Goal: Transaction & Acquisition: Purchase product/service

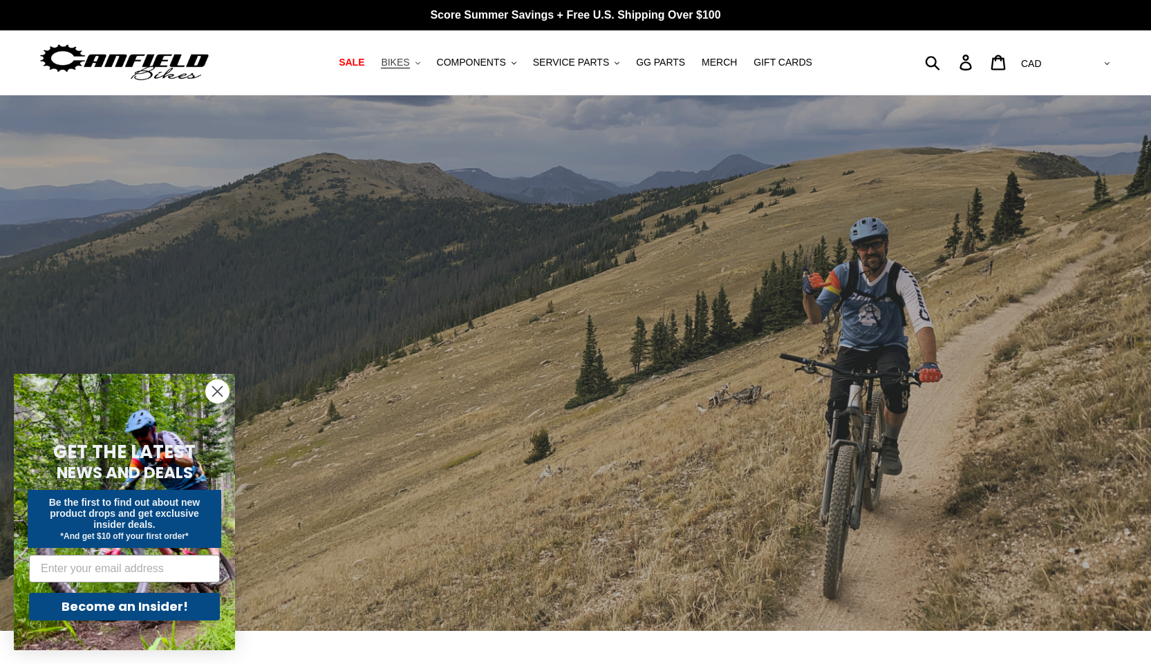
click at [409, 62] on span "BIKES" at bounding box center [395, 63] width 28 height 12
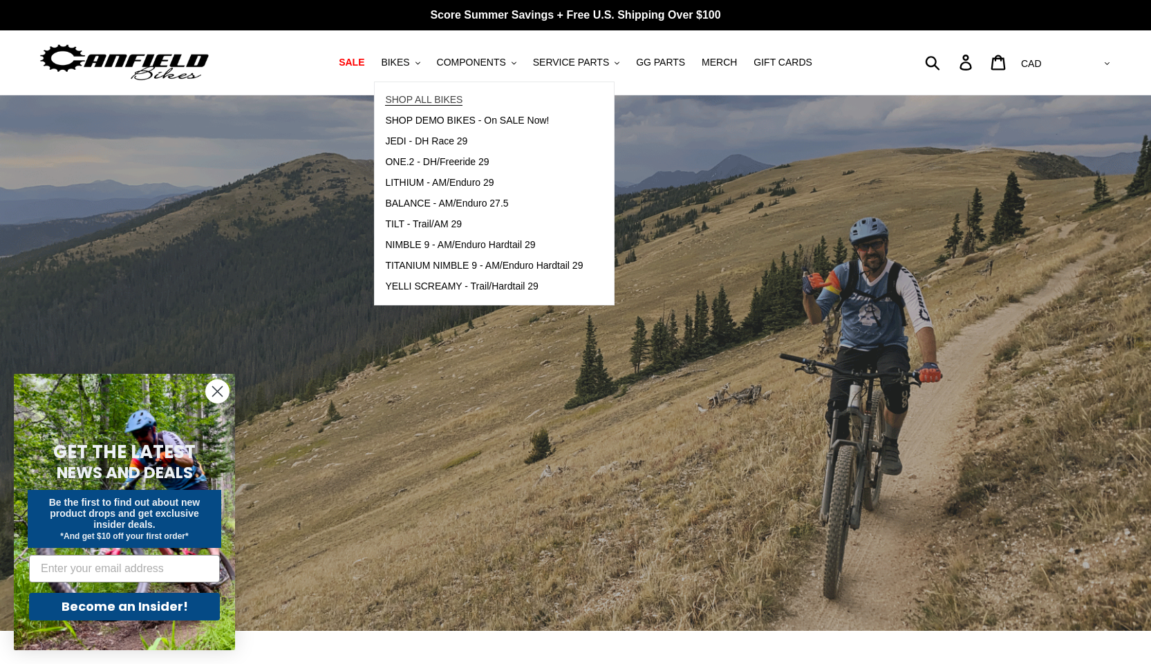
click at [428, 91] on link "SHOP ALL BIKES" at bounding box center [484, 100] width 218 height 21
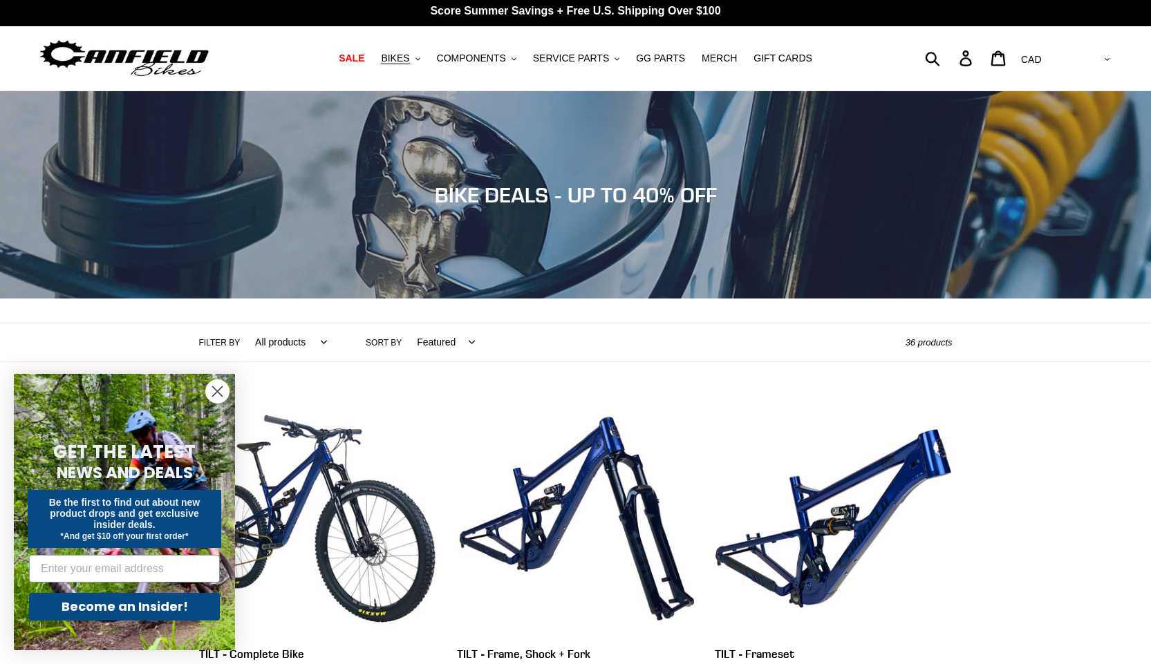
scroll to position [69, 0]
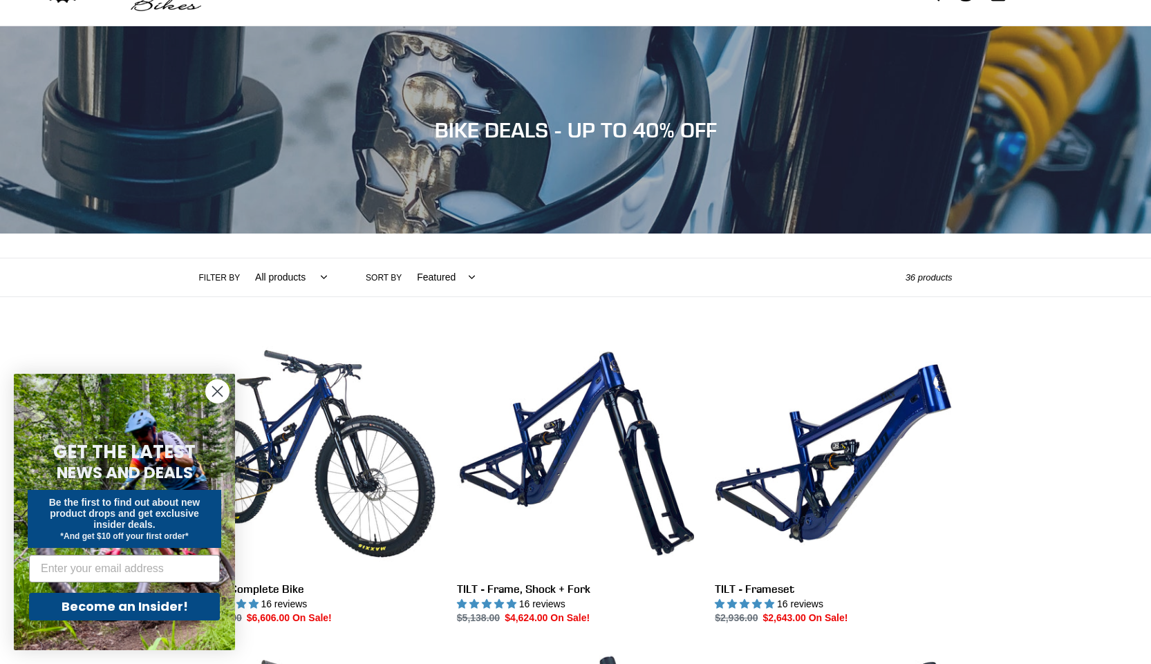
click at [468, 280] on select "Featured Best selling Alphabetically, A-Z Alphabetically, Z-A Price, low to hig…" at bounding box center [442, 277] width 76 height 38
select select "price-ascending"
click at [404, 258] on select "Featured Best selling Alphabetically, A-Z Alphabetically, Z-A Price, low to hig…" at bounding box center [442, 277] width 76 height 38
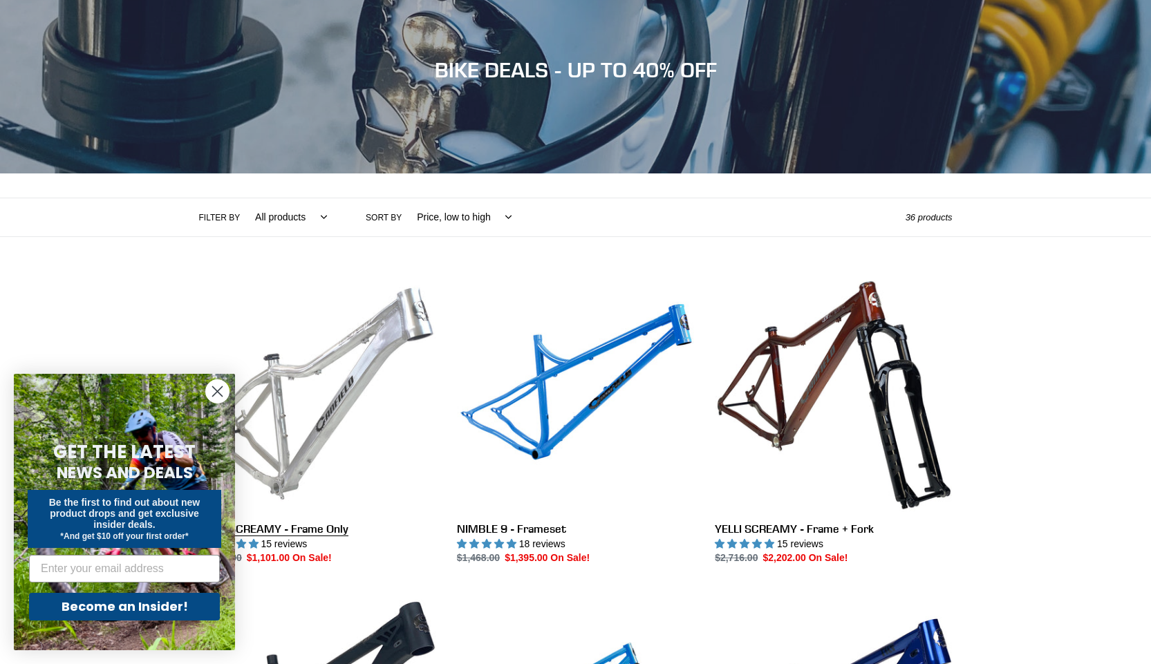
scroll to position [138, 0]
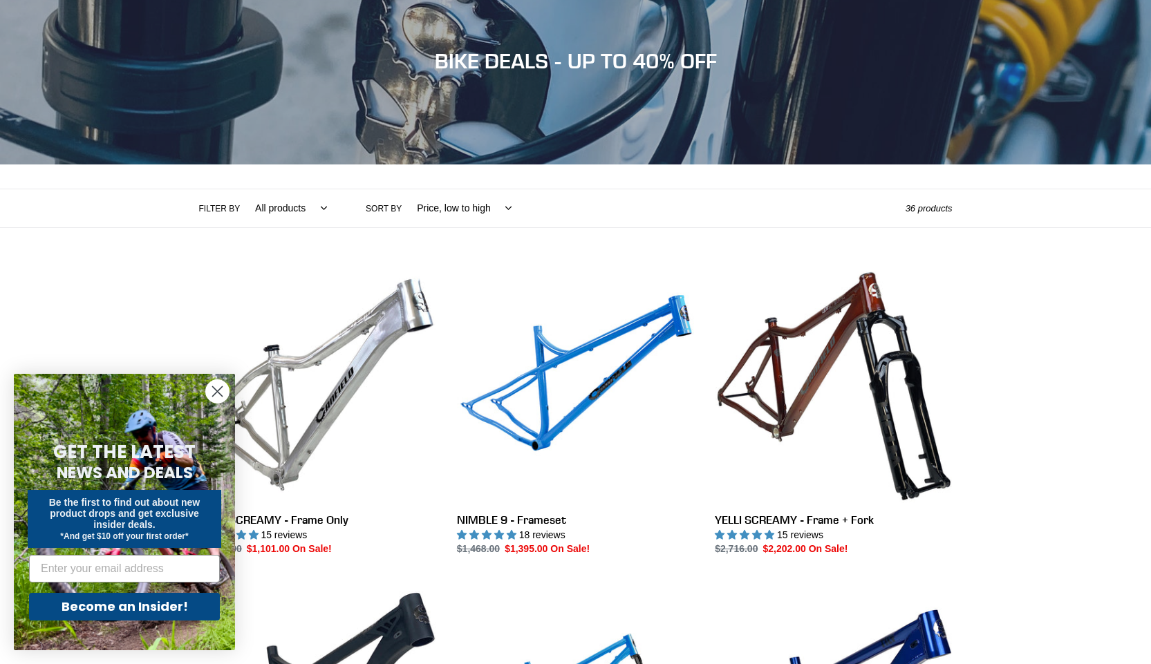
click at [218, 389] on circle "Close dialog" at bounding box center [217, 391] width 23 height 23
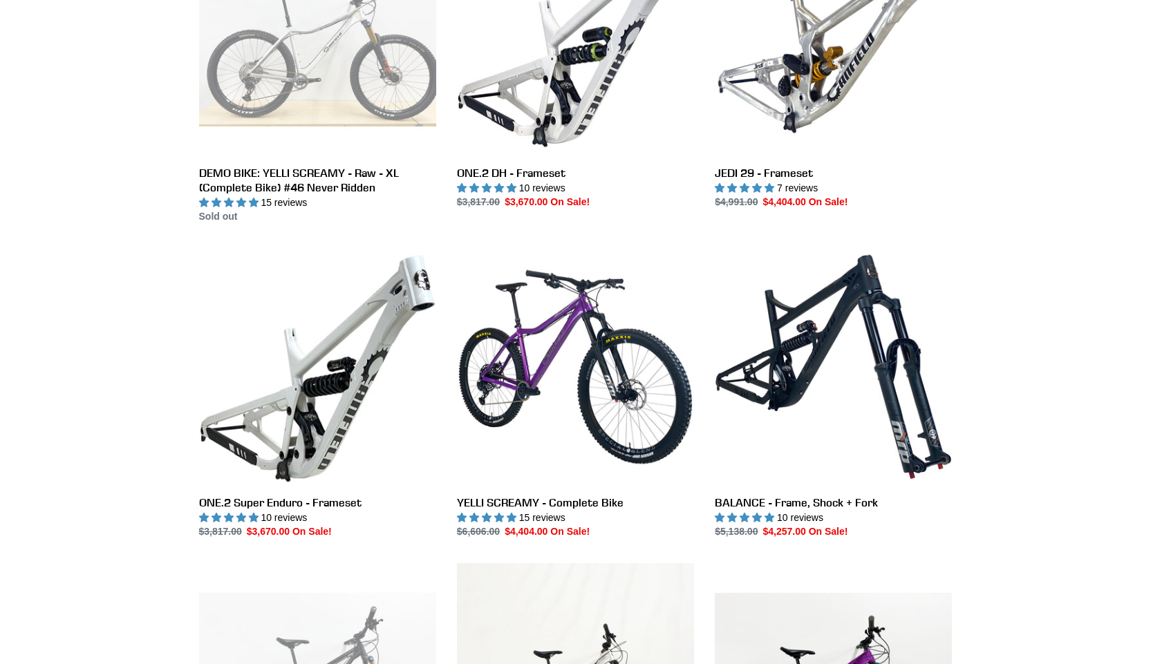
scroll to position [1106, 0]
